Goal: Entertainment & Leisure: Consume media (video, audio)

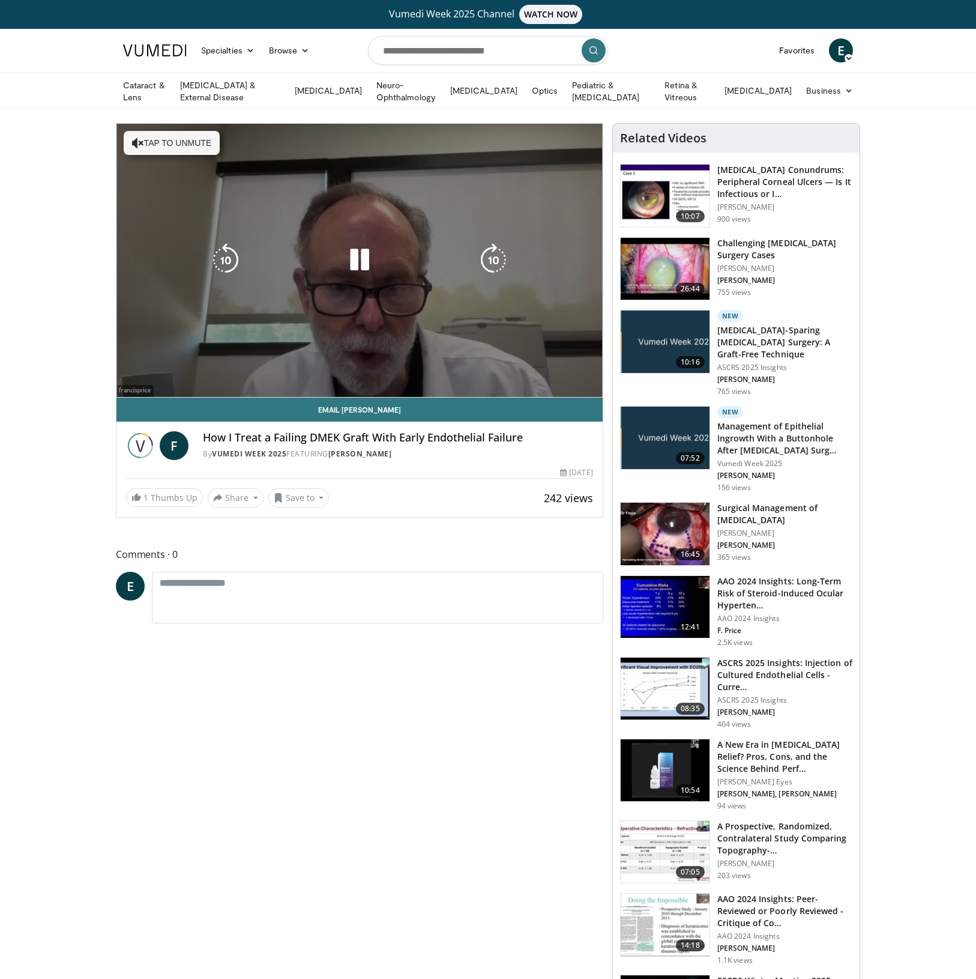
click at [132, 139] on icon "Video Player" at bounding box center [138, 143] width 12 height 12
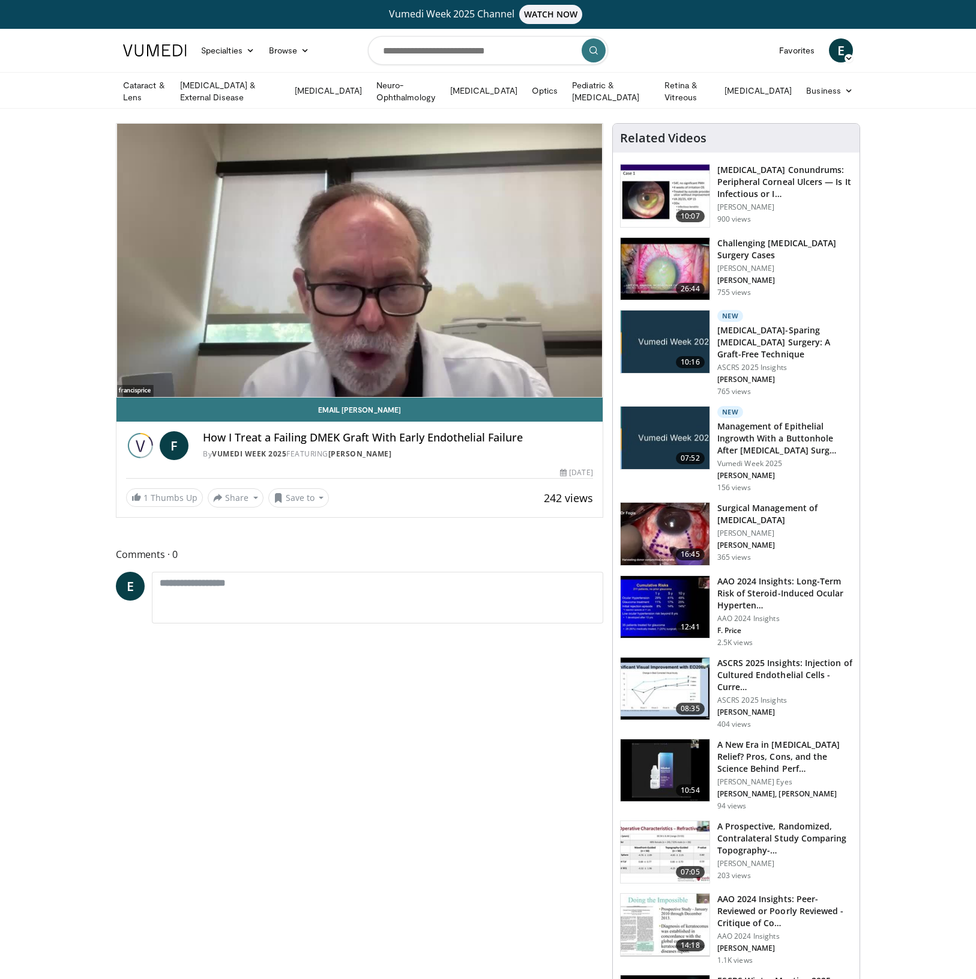
click at [231, 338] on div "10 seconds Tap to unmute" at bounding box center [359, 260] width 486 height 273
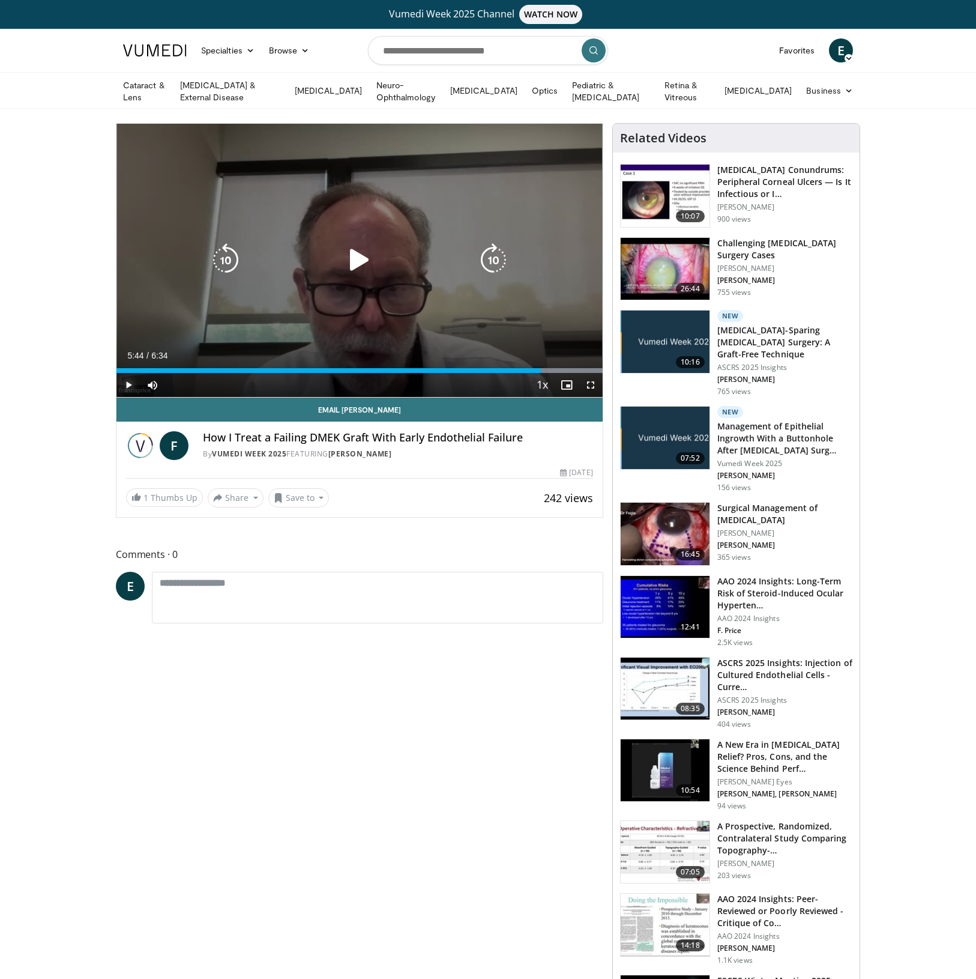
click at [127, 384] on span "Video Player" at bounding box center [128, 385] width 24 height 24
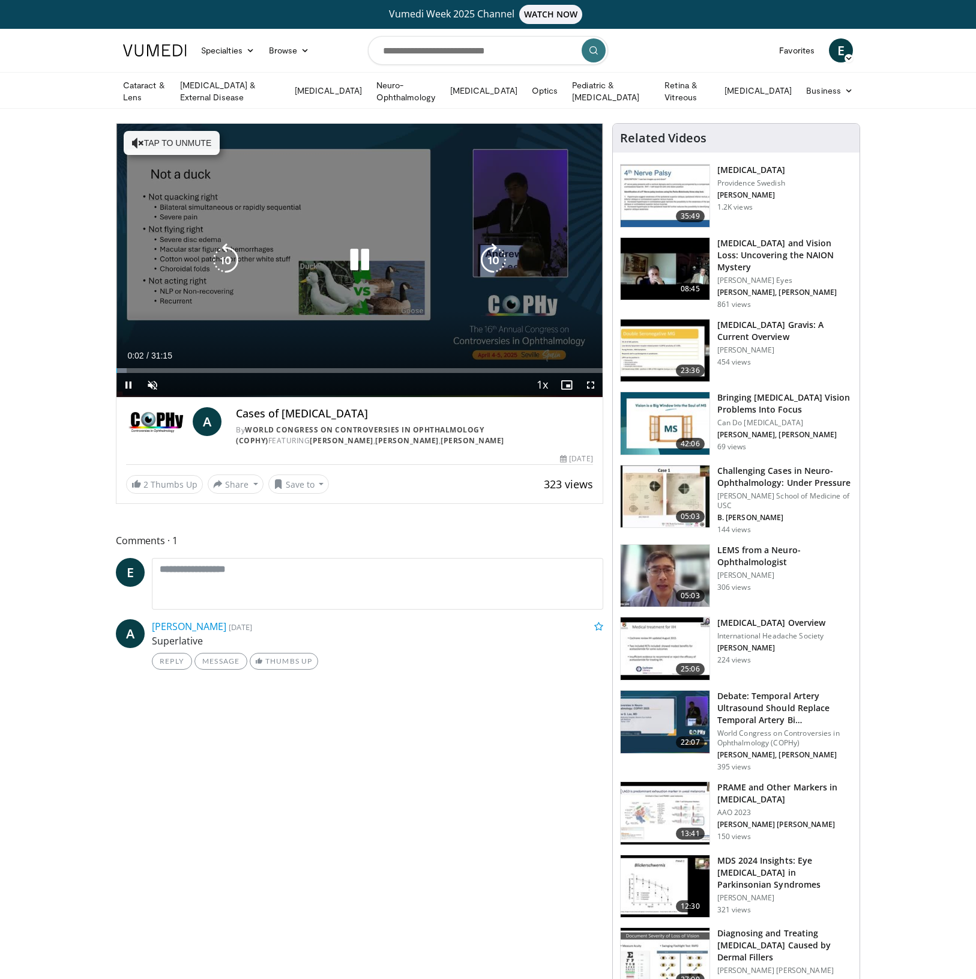
click at [134, 142] on icon "Video Player" at bounding box center [138, 143] width 12 height 12
click at [358, 259] on icon "Video Player" at bounding box center [360, 260] width 34 height 34
